Goal: Find specific page/section: Find specific page/section

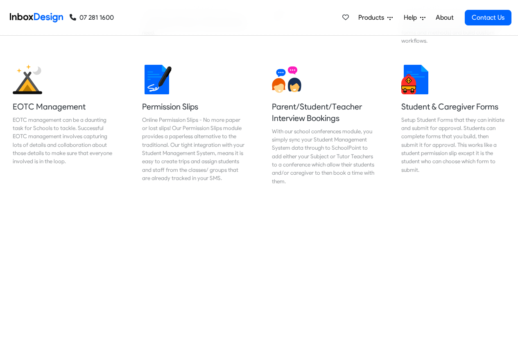
scroll to position [590, 0]
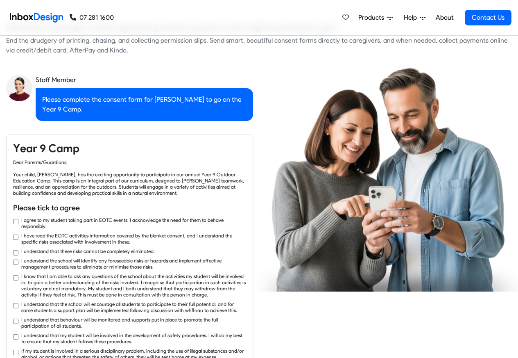
checkbox input "true"
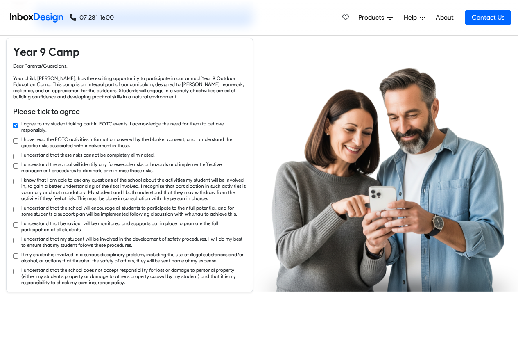
checkbox input "true"
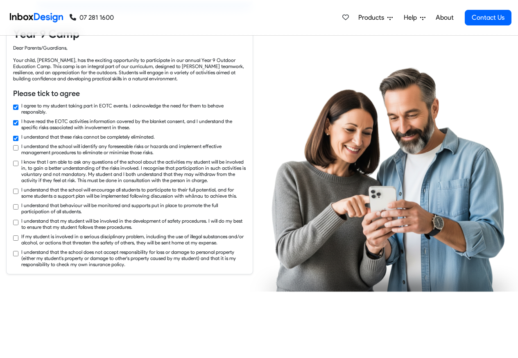
checkbox input "true"
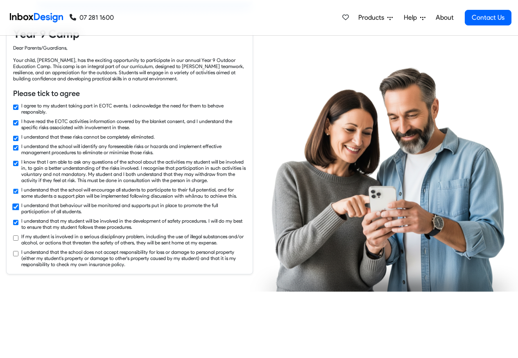
checkbox input "true"
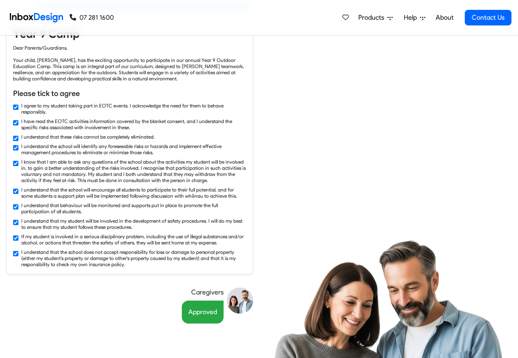
scroll to position [4890, 0]
